Goal: Communication & Community: Answer question/provide support

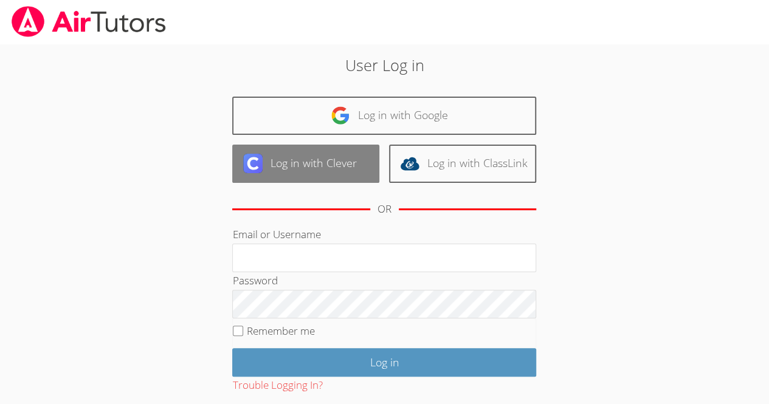
click at [269, 160] on link "Log in with Clever" at bounding box center [305, 164] width 147 height 38
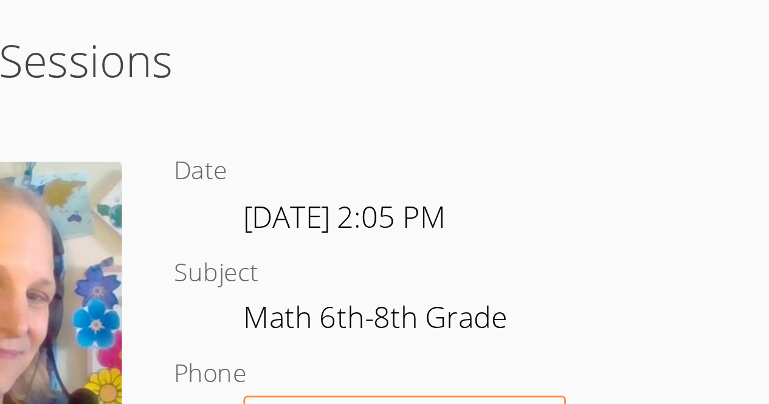
scroll to position [235, 0]
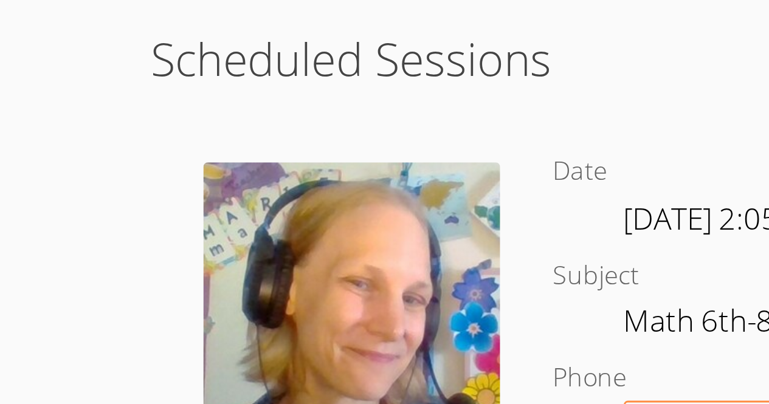
drag, startPoint x: 0, startPoint y: 0, endPoint x: 284, endPoint y: 125, distance: 310.5
click at [284, 125] on div "Date [DATE] 2:05 PM Subject Math 6th-8th Grade Phone Request Tutor Number" at bounding box center [343, 190] width 194 height 147
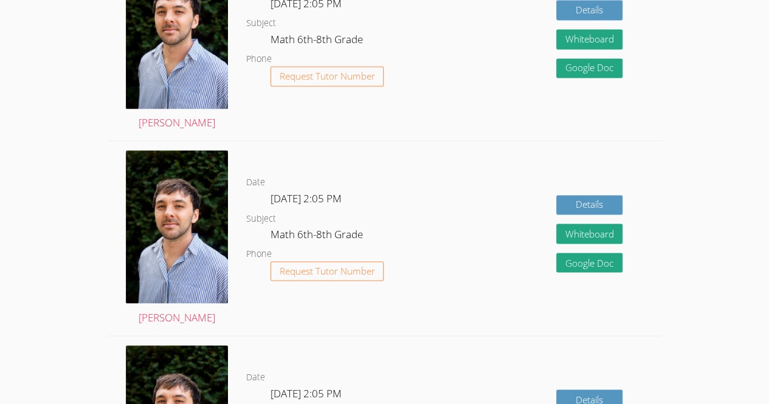
scroll to position [255, 0]
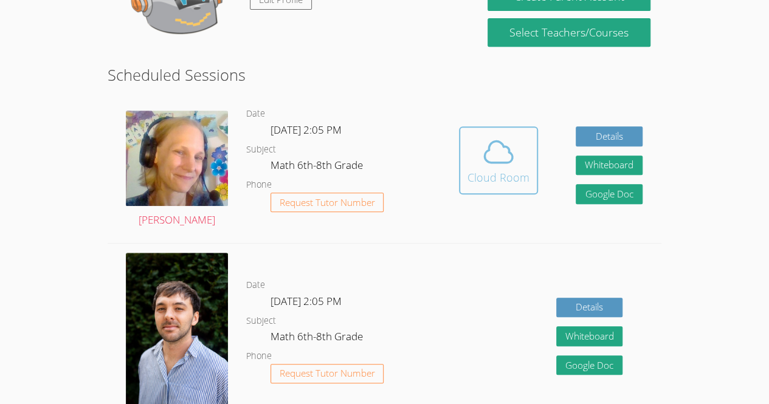
click at [530, 156] on button "Cloud Room" at bounding box center [498, 160] width 79 height 68
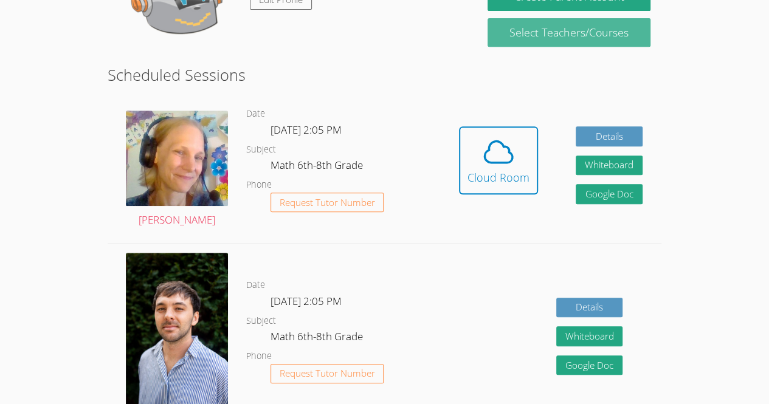
click at [626, 26] on link "Select Teachers/Courses" at bounding box center [568, 32] width 162 height 29
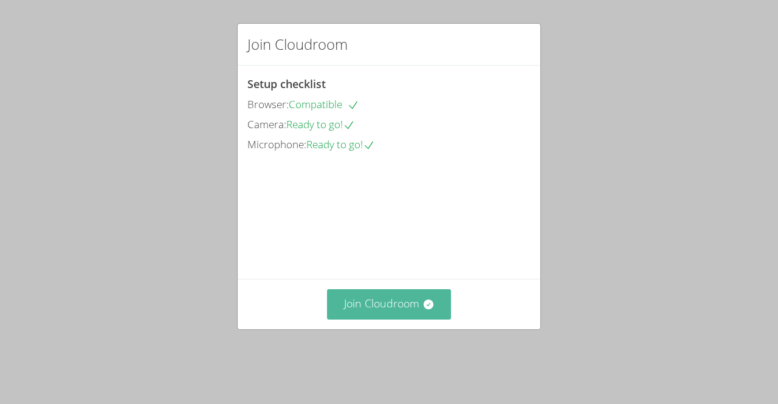
click at [371, 313] on button "Join Cloudroom" at bounding box center [389, 304] width 125 height 30
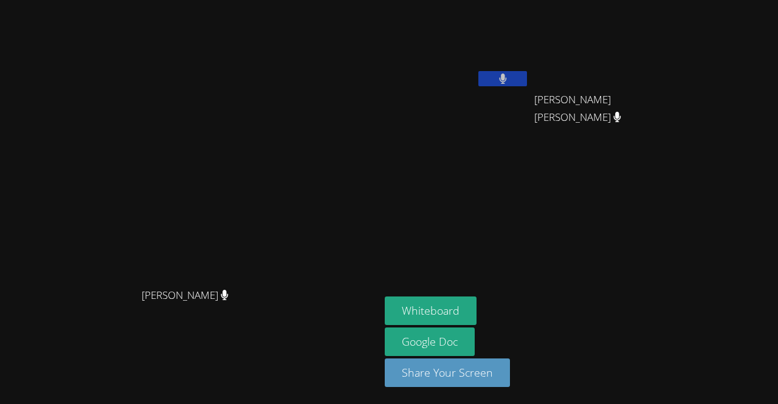
click at [335, 16] on div "[PERSON_NAME] [PERSON_NAME]" at bounding box center [190, 202] width 370 height 394
click at [527, 77] on button at bounding box center [502, 78] width 49 height 15
click at [527, 71] on button at bounding box center [502, 78] width 49 height 15
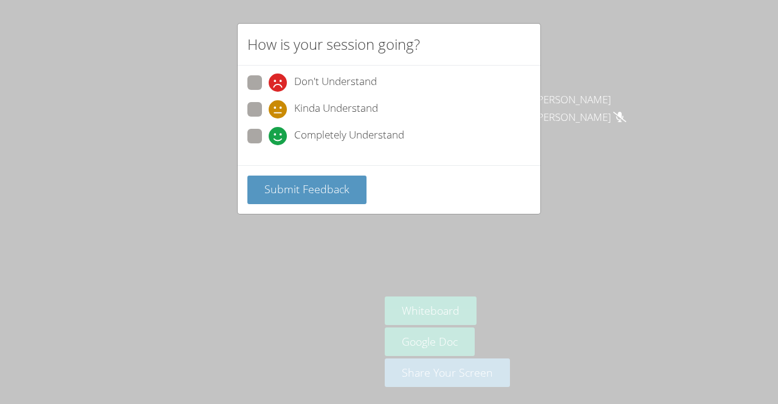
click at [269, 145] on span at bounding box center [269, 145] width 0 height 0
click at [269, 130] on input "Completely Understand" at bounding box center [274, 134] width 10 height 10
radio input "true"
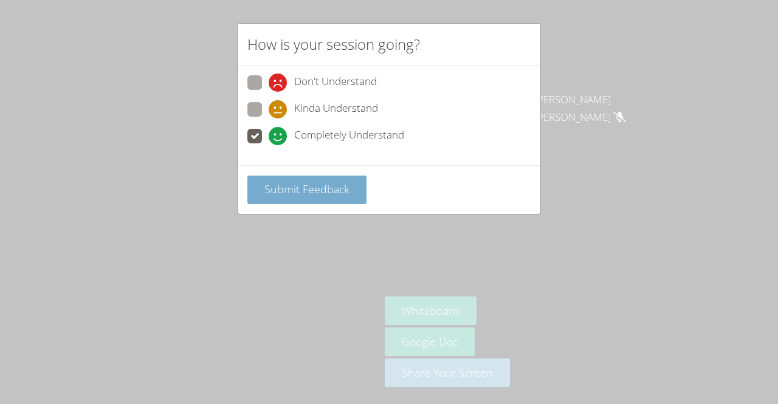
click at [329, 187] on span "Submit Feedback" at bounding box center [306, 189] width 85 height 15
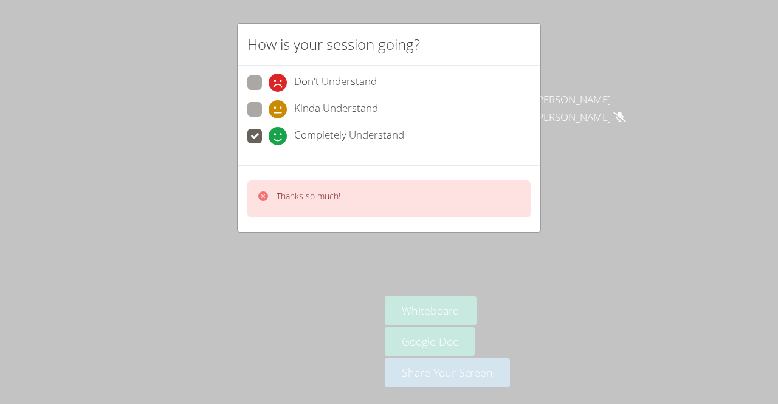
click at [329, 187] on div "Thanks so much!" at bounding box center [388, 199] width 283 height 37
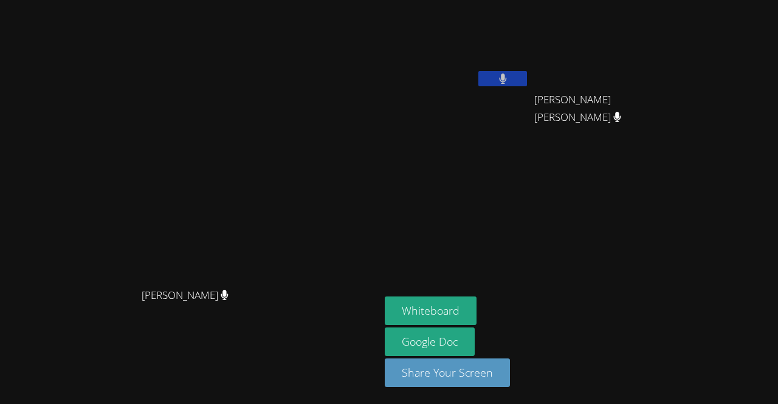
click at [281, 128] on video at bounding box center [190, 178] width 182 height 208
click at [507, 78] on icon at bounding box center [503, 79] width 8 height 10
